Goal: Information Seeking & Learning: Understand process/instructions

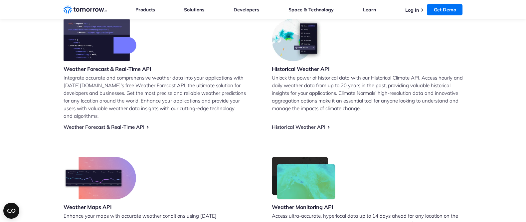
scroll to position [287, 0]
click at [124, 124] on link "Weather Forecast & Real-Time API" at bounding box center [104, 127] width 81 height 6
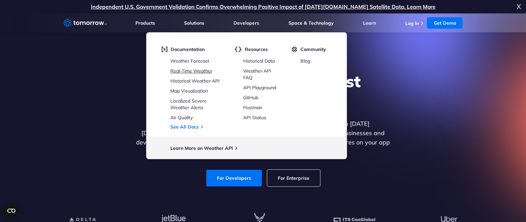
click at [201, 69] on link "Real-Time Weather" at bounding box center [191, 71] width 42 height 6
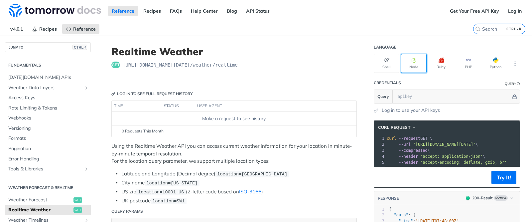
click at [412, 67] on button "Node" at bounding box center [414, 63] width 26 height 19
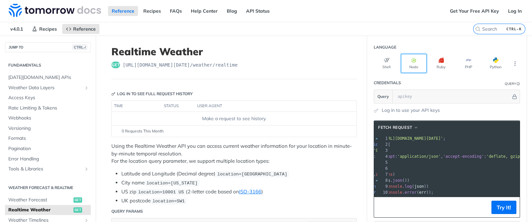
scroll to position [0, 40]
click at [430, 102] on section "Query" at bounding box center [447, 96] width 146 height 14
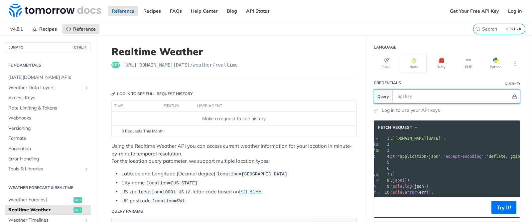
click at [418, 96] on input "text" at bounding box center [452, 96] width 117 height 13
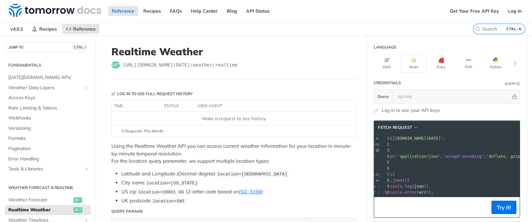
click at [406, 109] on link "Log in to use your API keys" at bounding box center [411, 110] width 58 height 7
